Goal: Find contact information: Find contact information

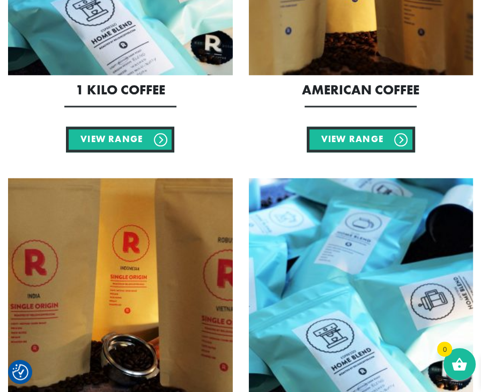
scroll to position [613, 0]
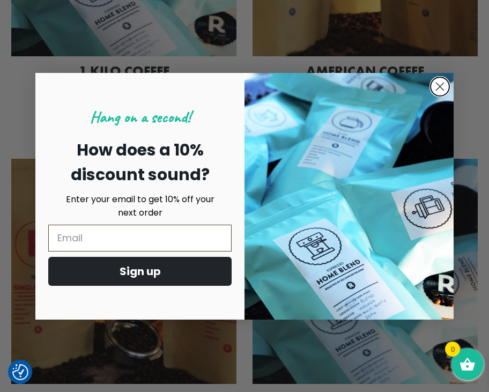
click at [438, 83] on circle "Close dialog" at bounding box center [440, 86] width 18 height 18
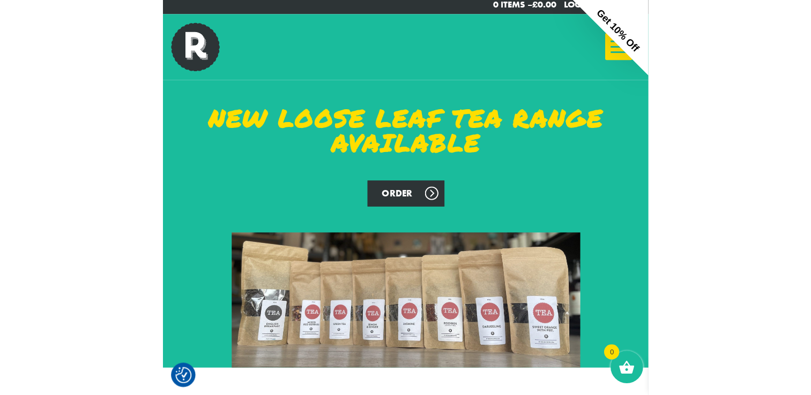
scroll to position [0, 0]
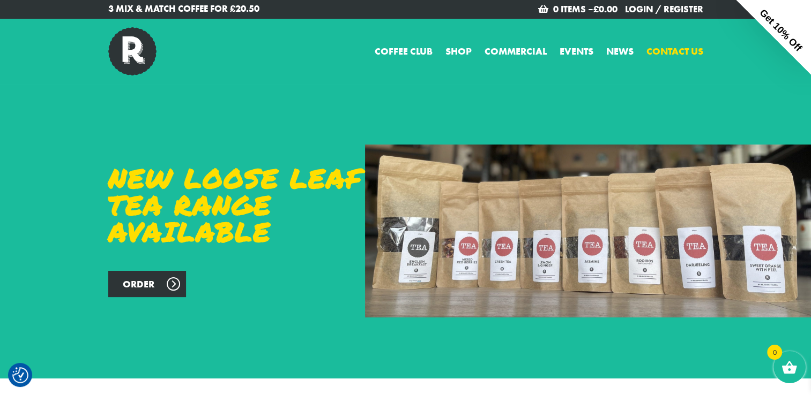
click at [480, 49] on link "Contact us" at bounding box center [674, 51] width 57 height 14
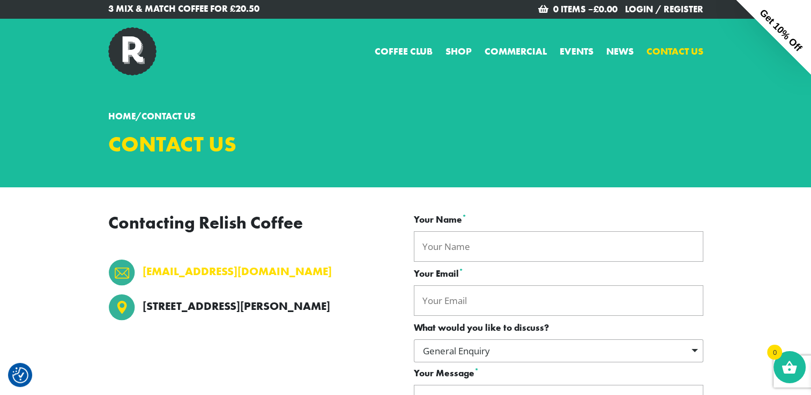
click at [228, 273] on link "hello@relishcoffee.com" at bounding box center [237, 271] width 189 height 17
click at [741, 105] on section "Home / Contact us Contact us" at bounding box center [405, 136] width 811 height 104
click at [69, 79] on div "Coffee Club Shop Commercial Events News Contact us false Home Coffee club Shop …" at bounding box center [405, 51] width 811 height 65
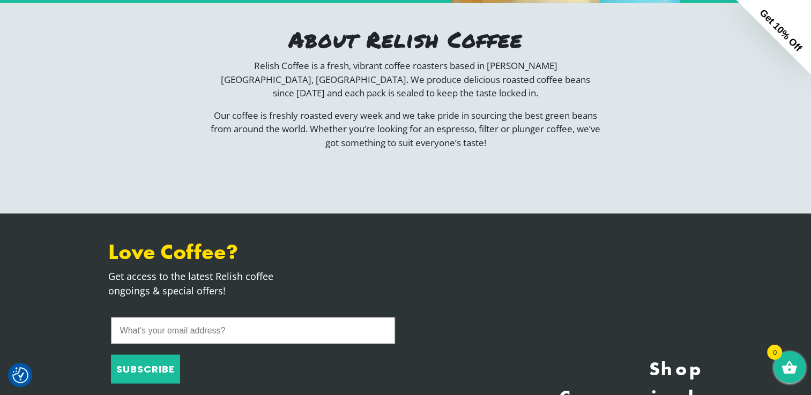
scroll to position [2138, 0]
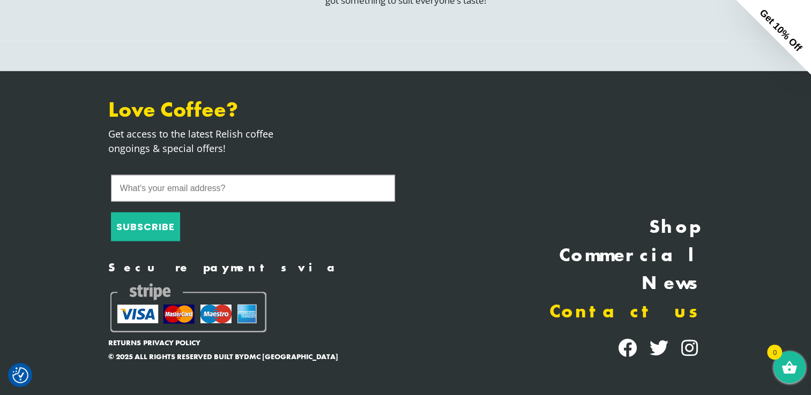
click at [659, 308] on link "Contact us" at bounding box center [558, 312] width 289 height 28
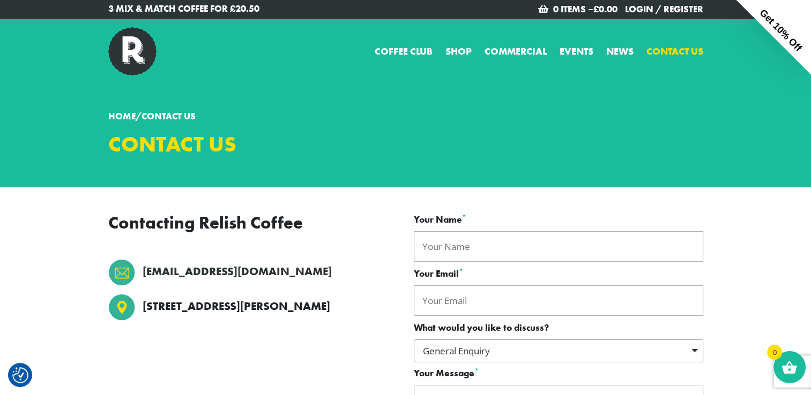
drag, startPoint x: 365, startPoint y: 304, endPoint x: 142, endPoint y: 310, distance: 223.5
click at [142, 310] on li "[STREET_ADDRESS][PERSON_NAME]" at bounding box center [252, 308] width 289 height 29
copy p "[STREET_ADDRESS][PERSON_NAME]"
click at [365, 114] on p "Home / Contact us" at bounding box center [405, 117] width 595 height 14
click at [407, 44] on link "Coffee Club" at bounding box center [403, 51] width 58 height 14
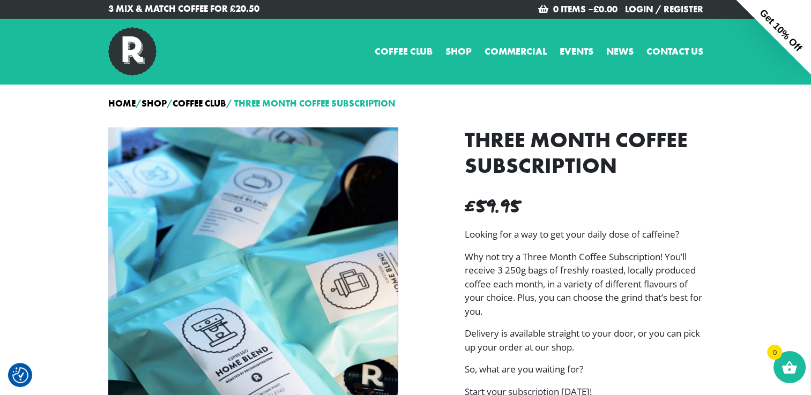
click at [126, 44] on img at bounding box center [132, 51] width 48 height 48
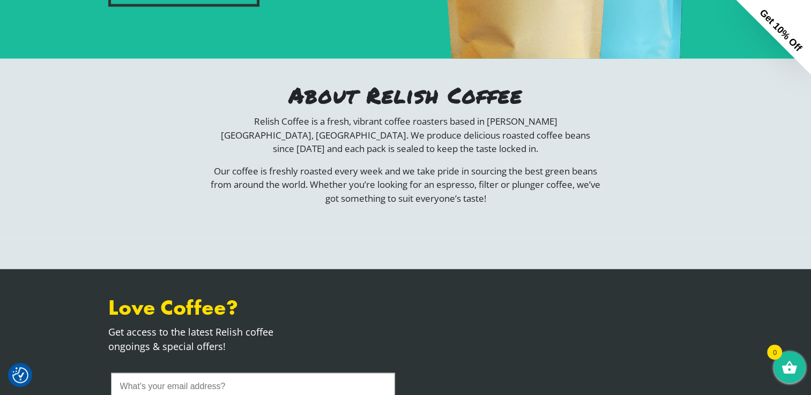
scroll to position [1943, 0]
